Goal: Transaction & Acquisition: Purchase product/service

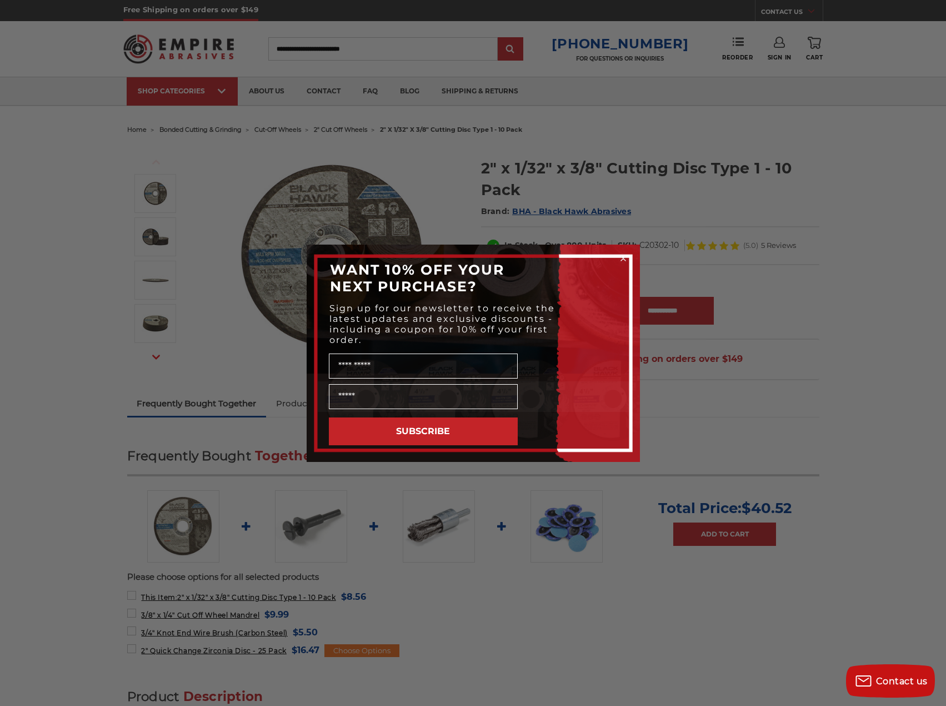
click at [577, 210] on div "Close dialog WANT 10% OFF YOUR NEXT PURCHASE? Sign up for our newsletter to rec…" at bounding box center [473, 353] width 946 height 706
click at [621, 257] on circle "Close dialog" at bounding box center [623, 258] width 11 height 11
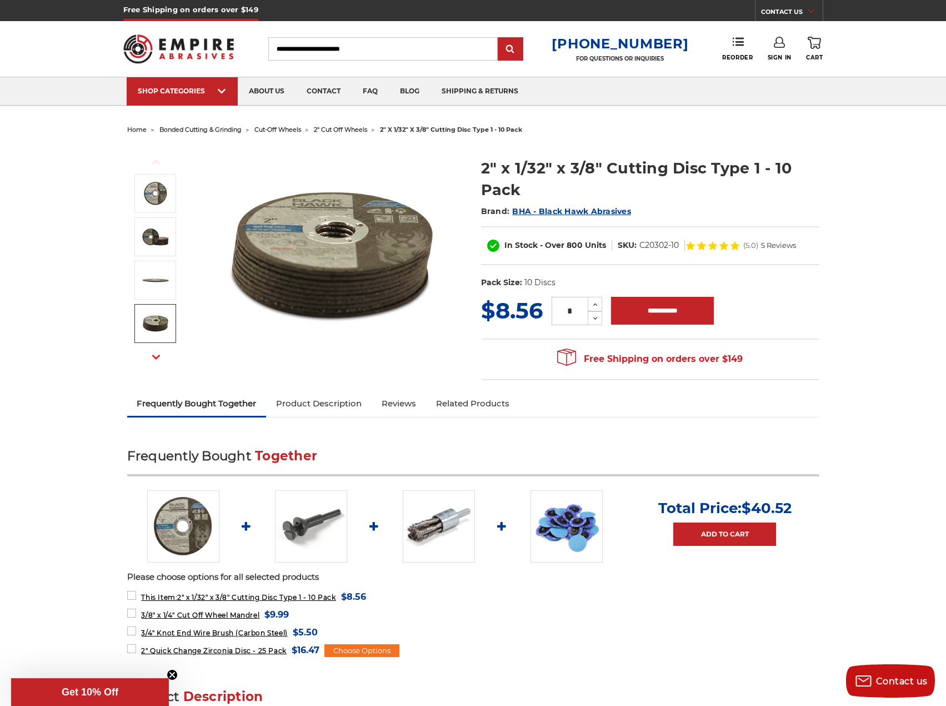
click at [163, 356] on button "Next" at bounding box center [156, 357] width 27 height 24
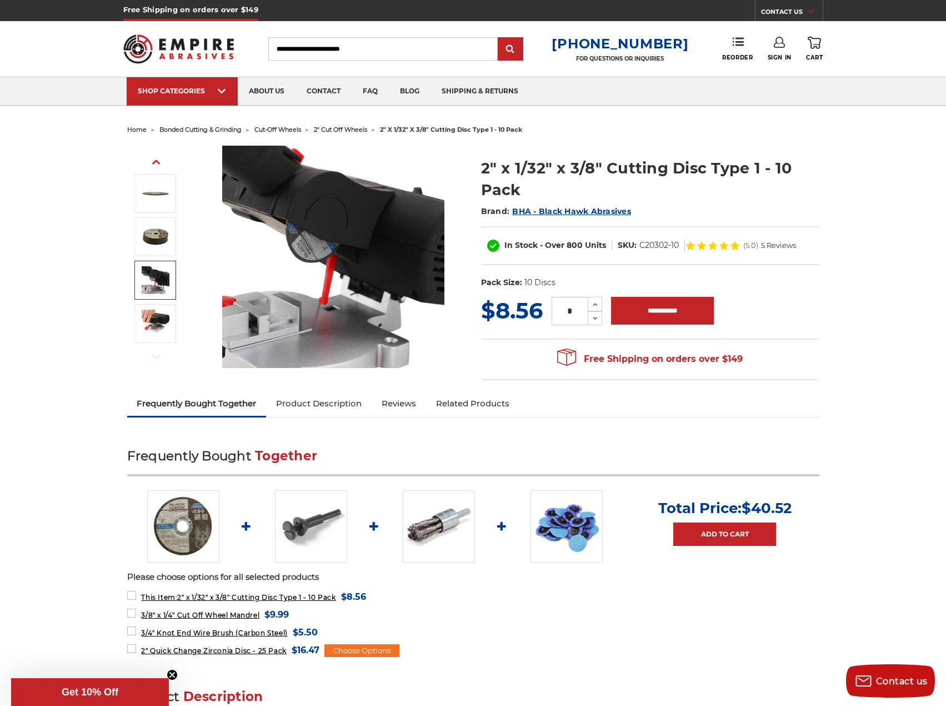
click at [156, 288] on img at bounding box center [156, 280] width 28 height 28
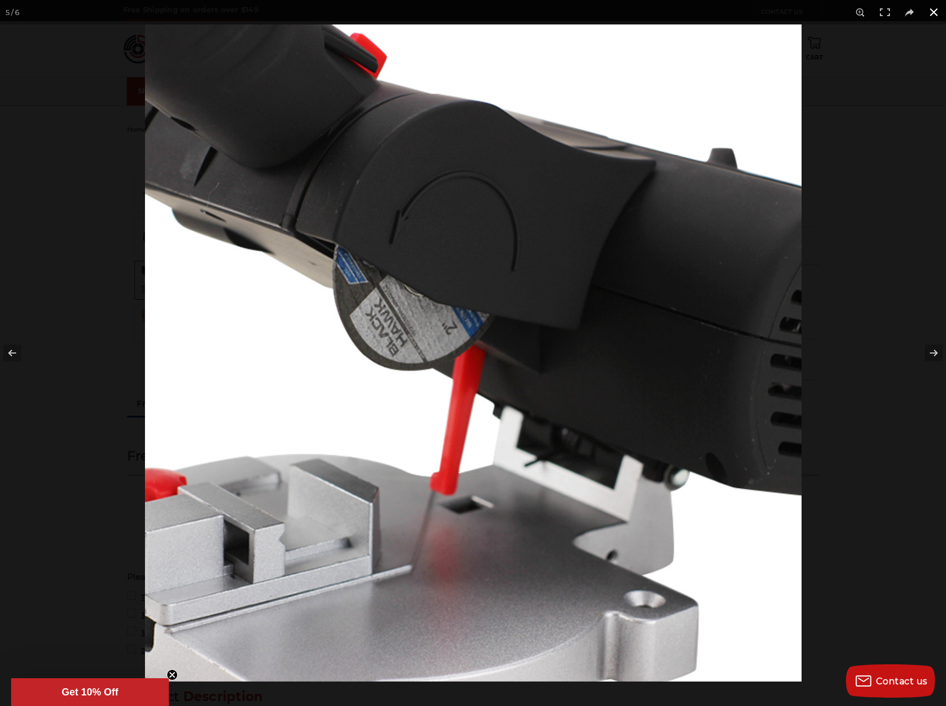
click at [896, 136] on div at bounding box center [618, 377] width 946 height 706
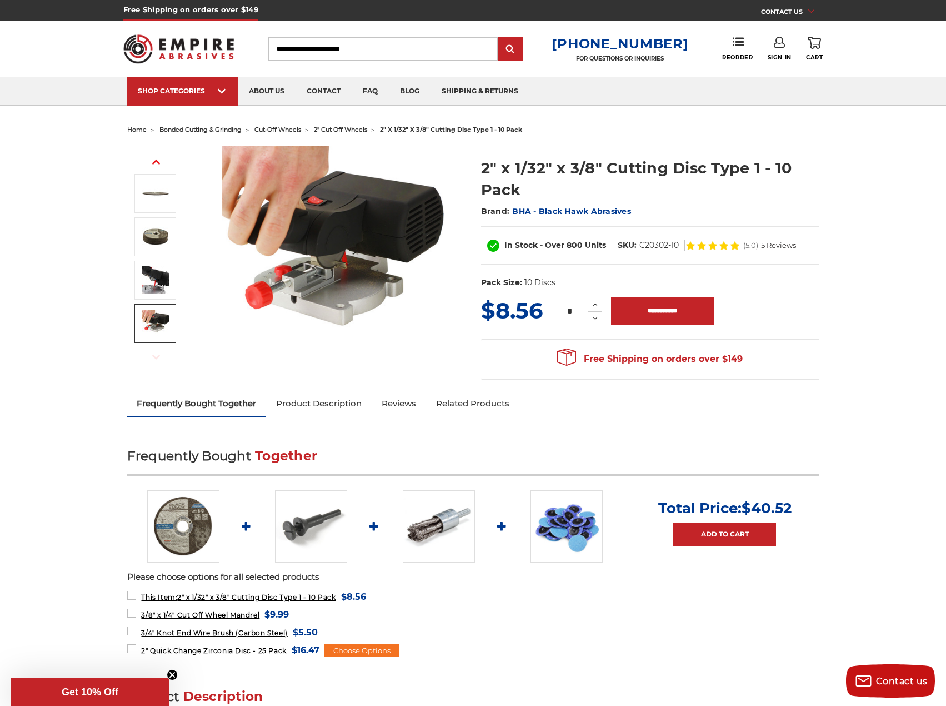
click at [157, 330] on img at bounding box center [156, 323] width 28 height 28
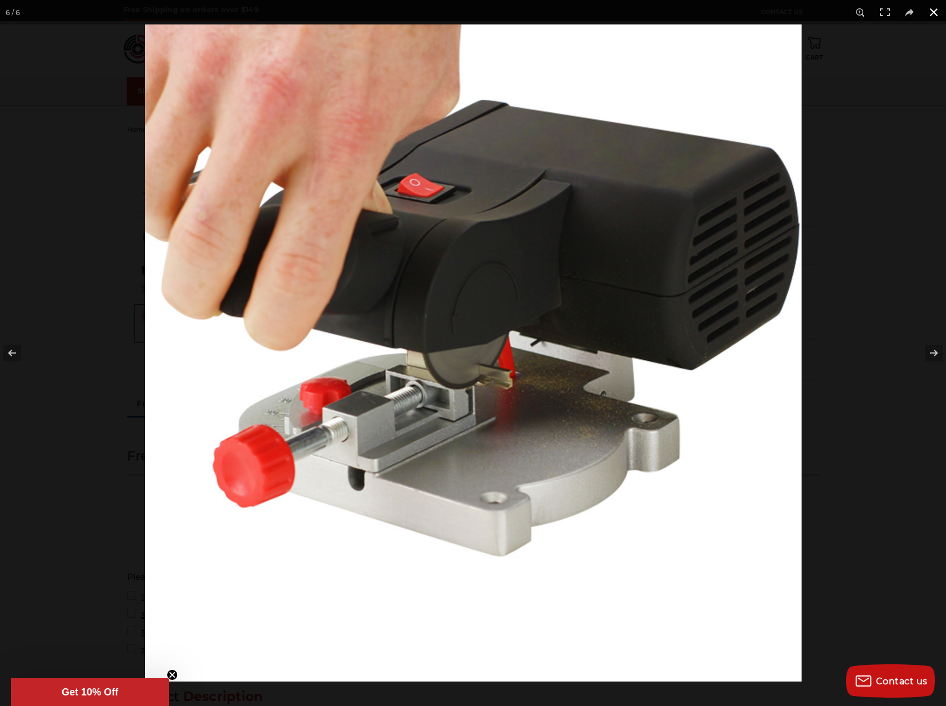
click at [936, 13] on button at bounding box center [934, 12] width 24 height 24
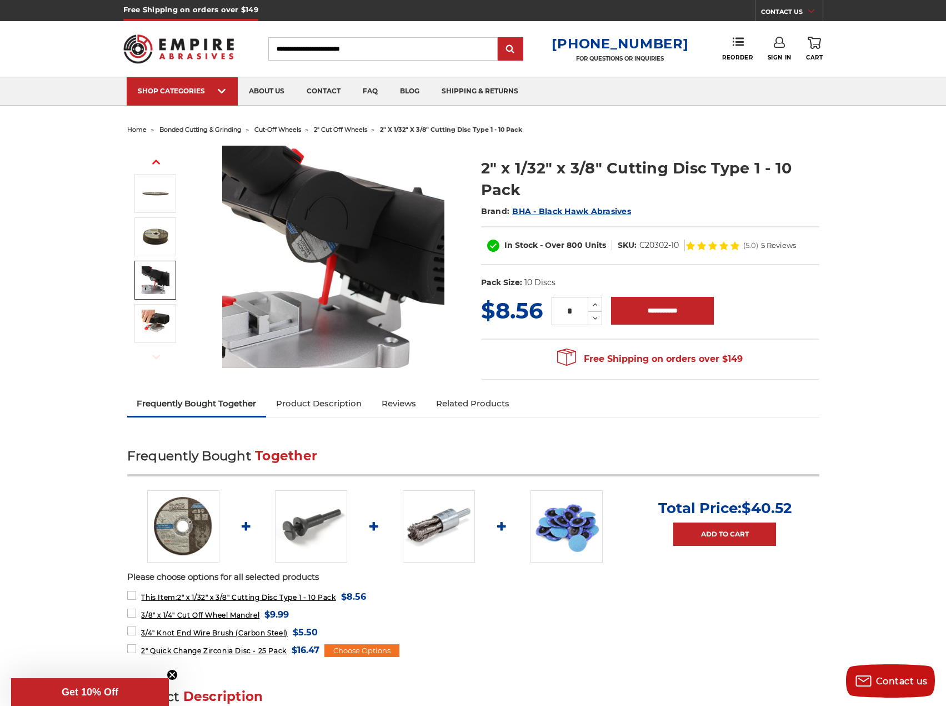
click at [154, 159] on icon "button" at bounding box center [156, 162] width 8 height 8
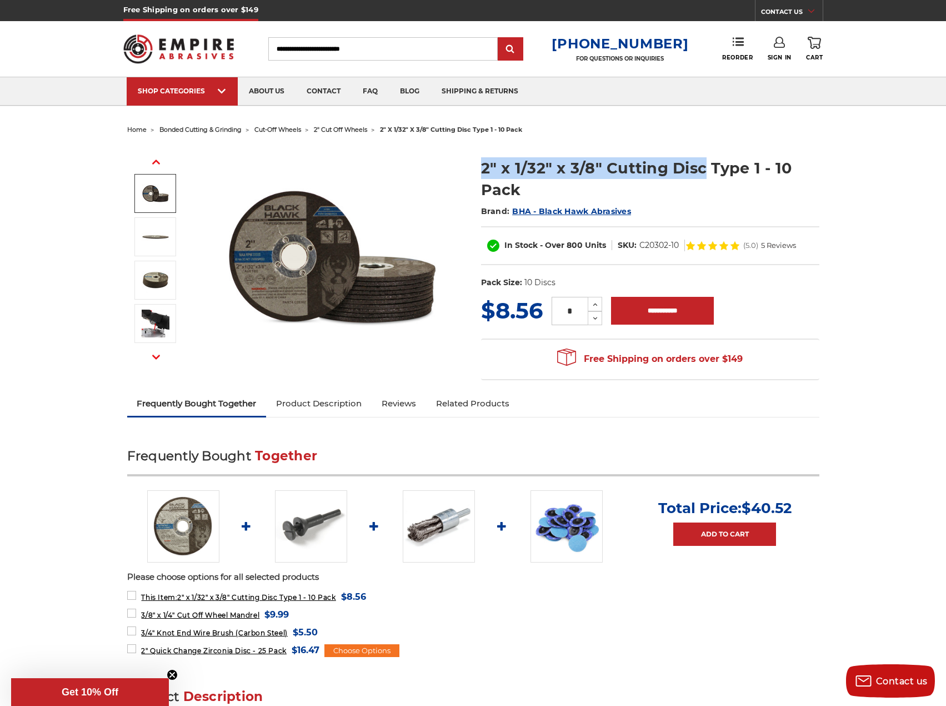
drag, startPoint x: 481, startPoint y: 167, endPoint x: 704, endPoint y: 168, distance: 223.9
click at [704, 168] on h1 "2" x 1/32" x 3/8" Cutting Disc Type 1 - 10 Pack" at bounding box center [650, 178] width 338 height 43
